Goal: Transaction & Acquisition: Purchase product/service

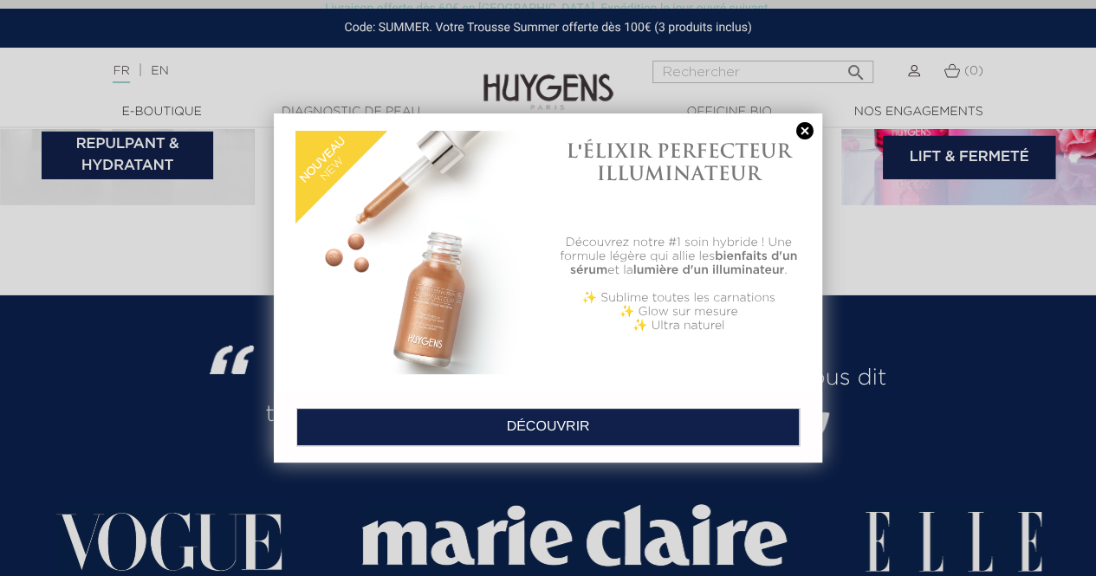
scroll to position [3016, 0]
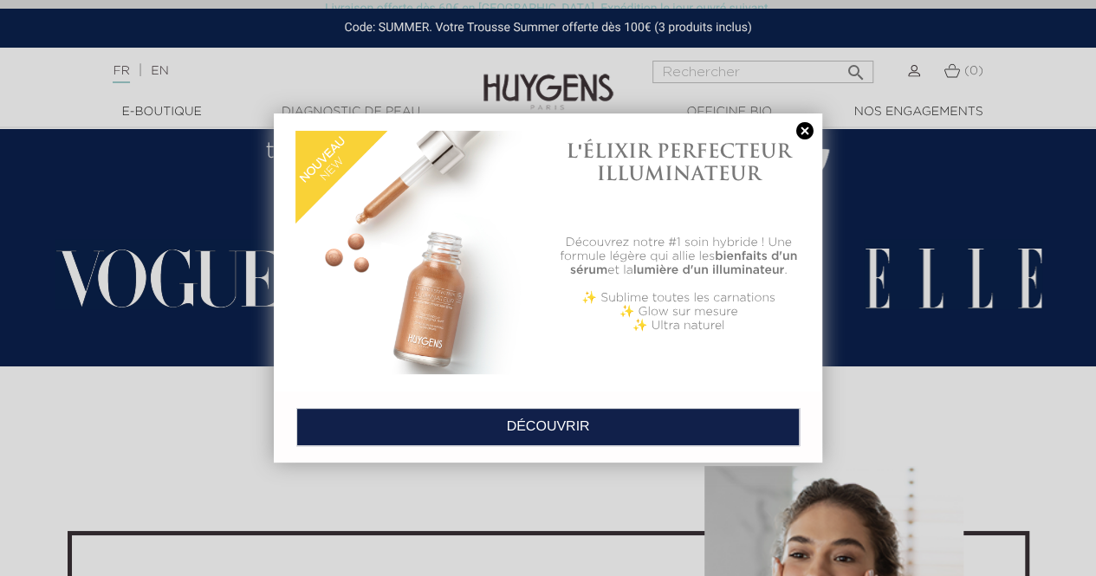
click at [801, 133] on link at bounding box center [805, 131] width 24 height 18
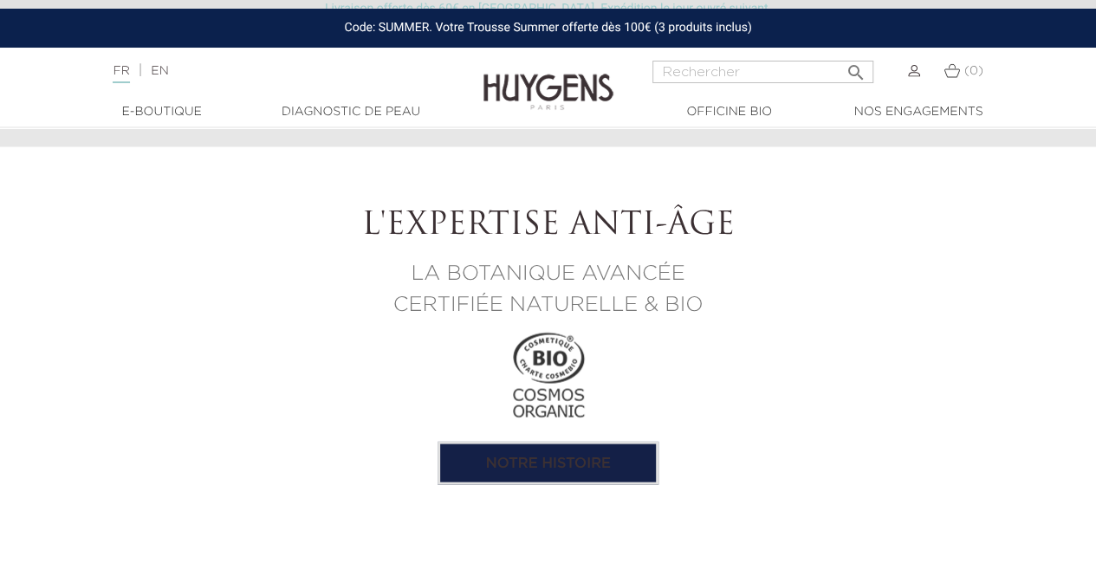
scroll to position [1560, 0]
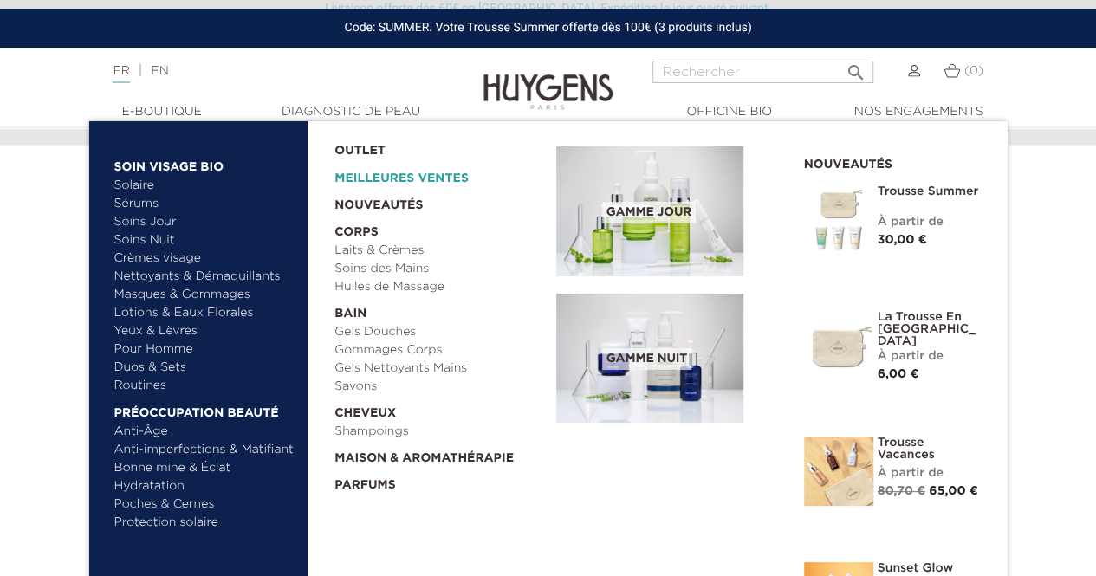
click at [354, 175] on link "Meilleures Ventes" at bounding box center [432, 174] width 194 height 28
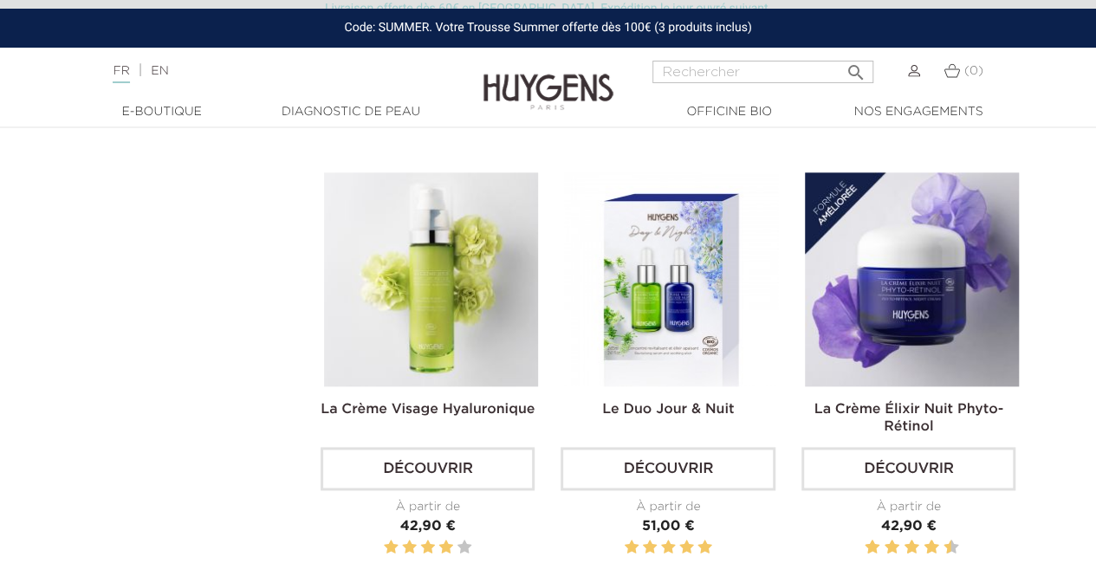
scroll to position [936, 0]
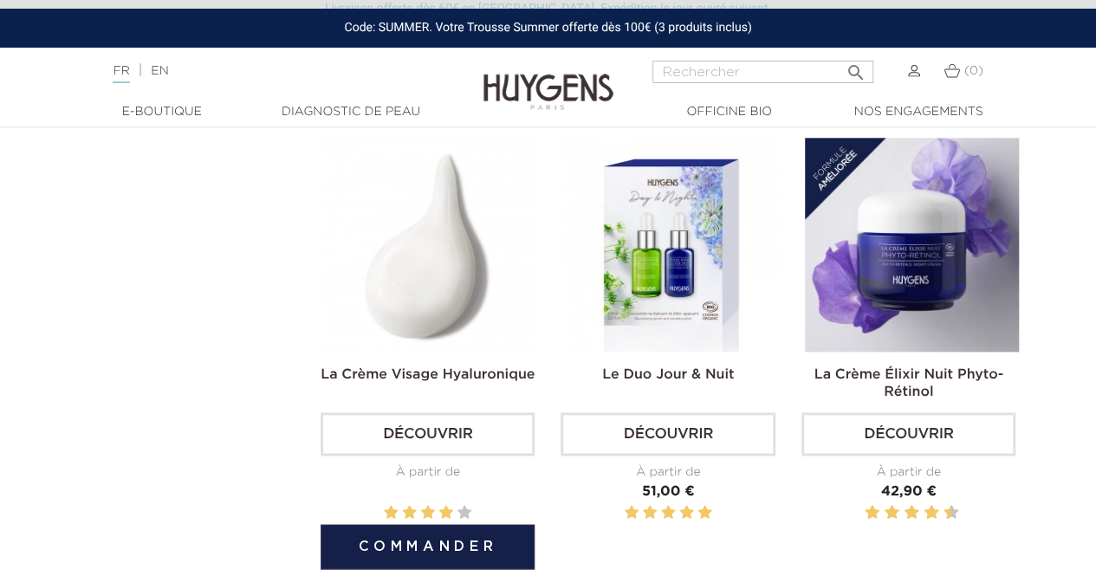
click at [393, 369] on link "La Crème Visage Hyaluronique" at bounding box center [428, 375] width 214 height 14
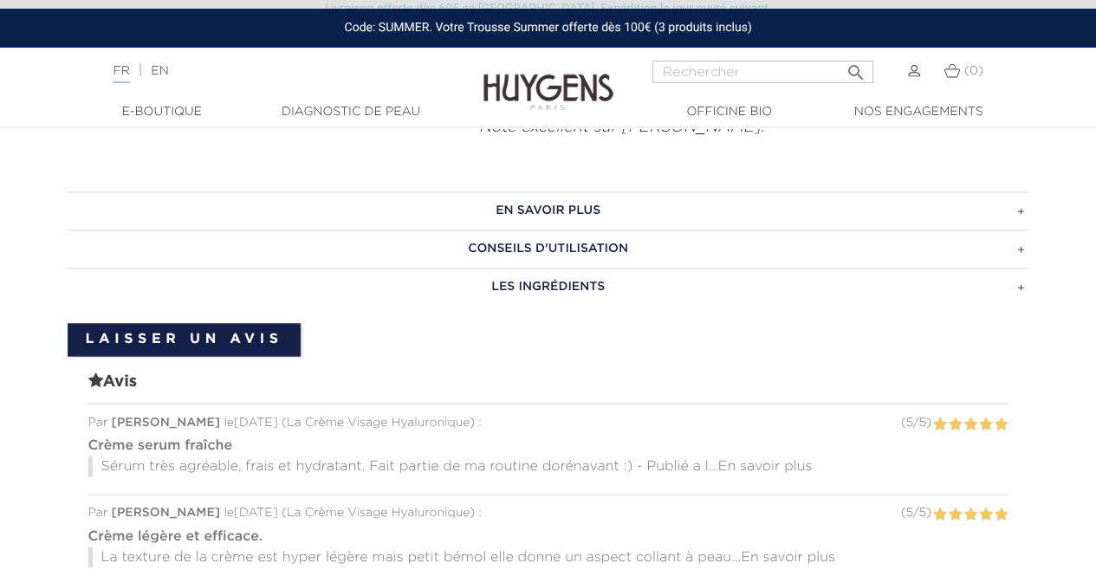
scroll to position [1248, 0]
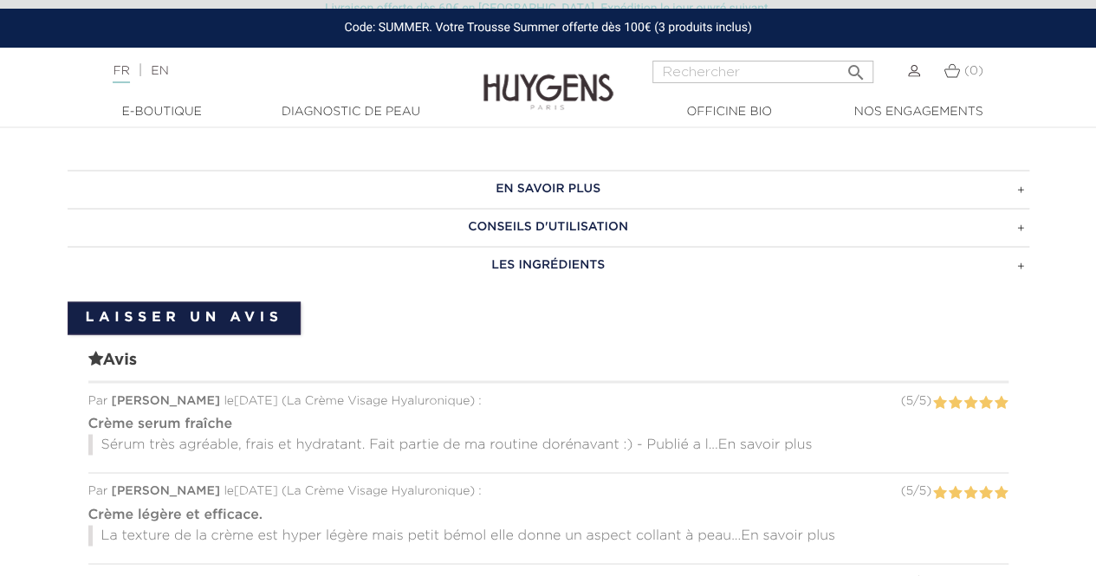
click at [601, 263] on h3 "LES INGRÉDIENTS" at bounding box center [549, 265] width 962 height 38
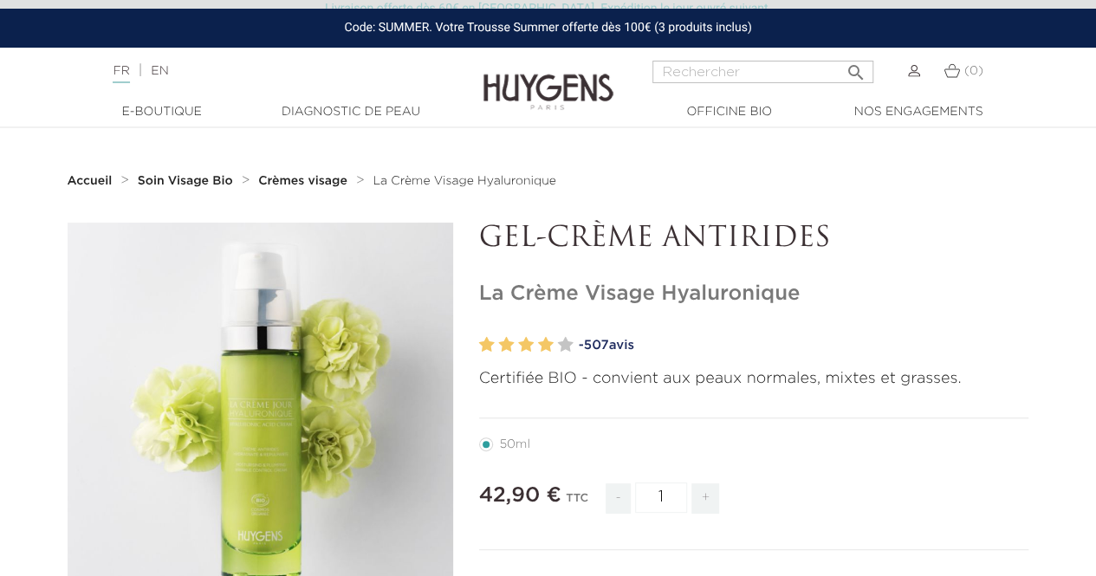
scroll to position [0, 0]
